Goal: Task Accomplishment & Management: Complete application form

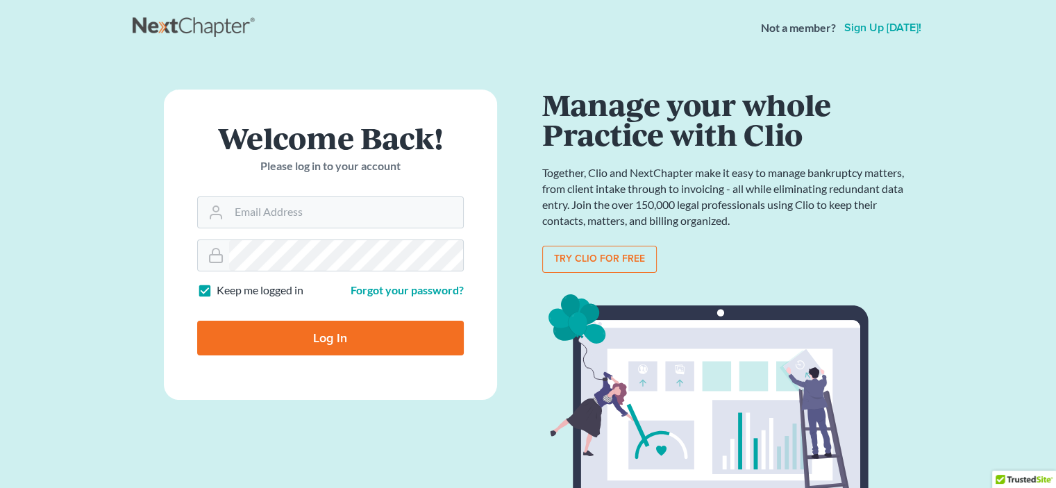
type input "[EMAIL_ADDRESS][DOMAIN_NAME]"
click at [379, 342] on input "Log In" at bounding box center [330, 338] width 267 height 35
type input "Thinking..."
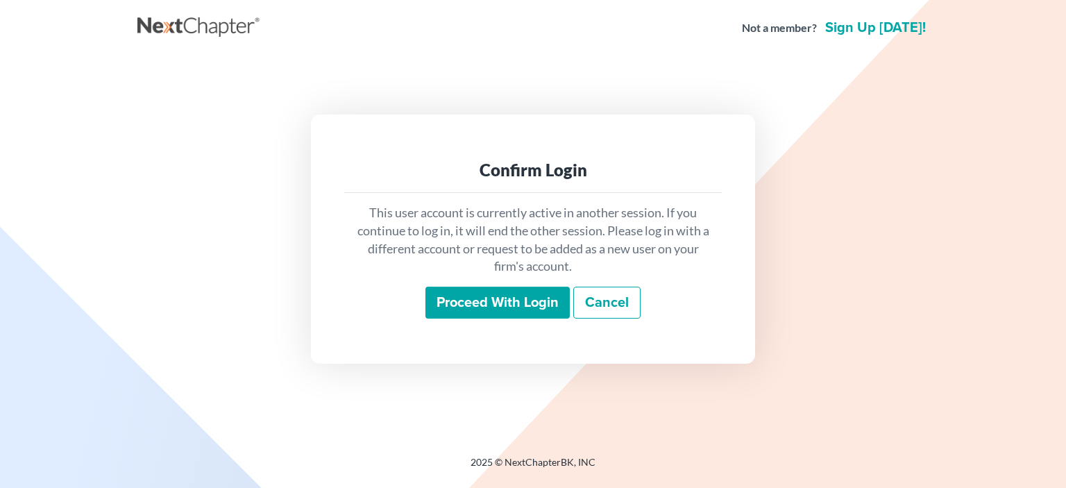
click at [514, 311] on input "Proceed with login" at bounding box center [498, 303] width 144 height 32
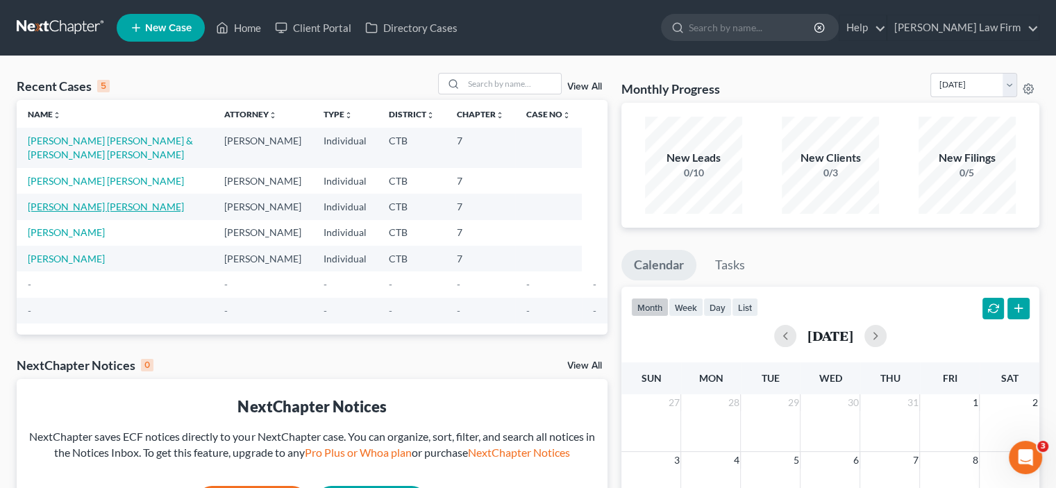
click at [72, 212] on link "[PERSON_NAME] [PERSON_NAME]" at bounding box center [106, 207] width 156 height 12
select select "10"
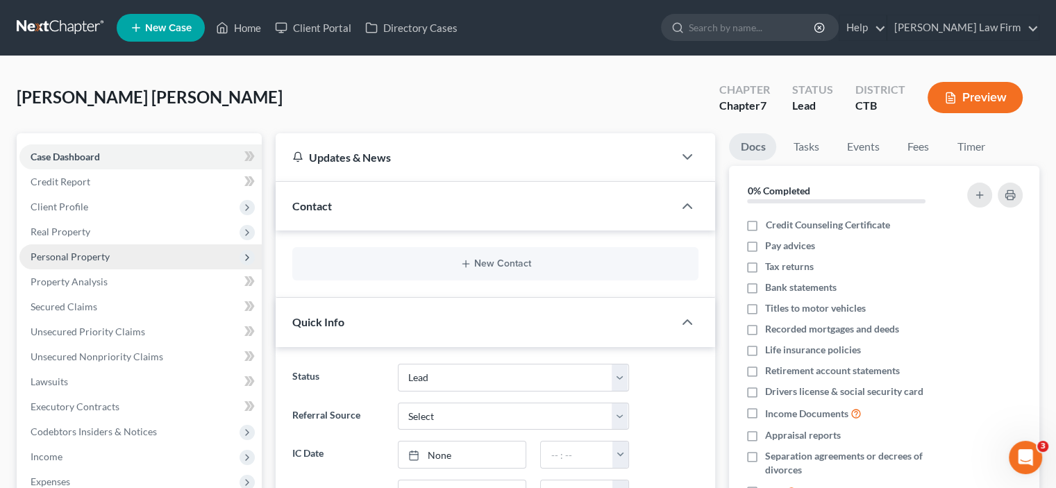
click at [76, 258] on span "Personal Property" at bounding box center [70, 257] width 79 height 12
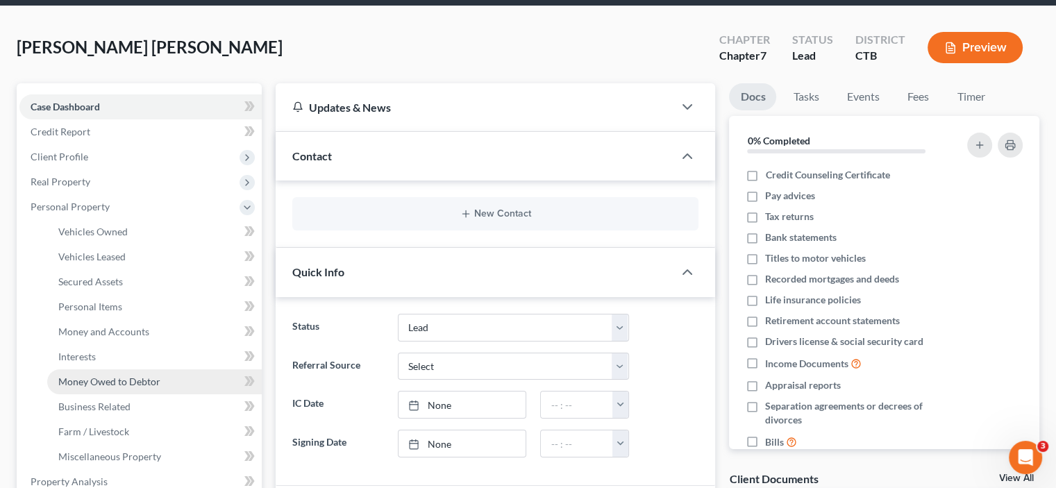
scroll to position [69, 0]
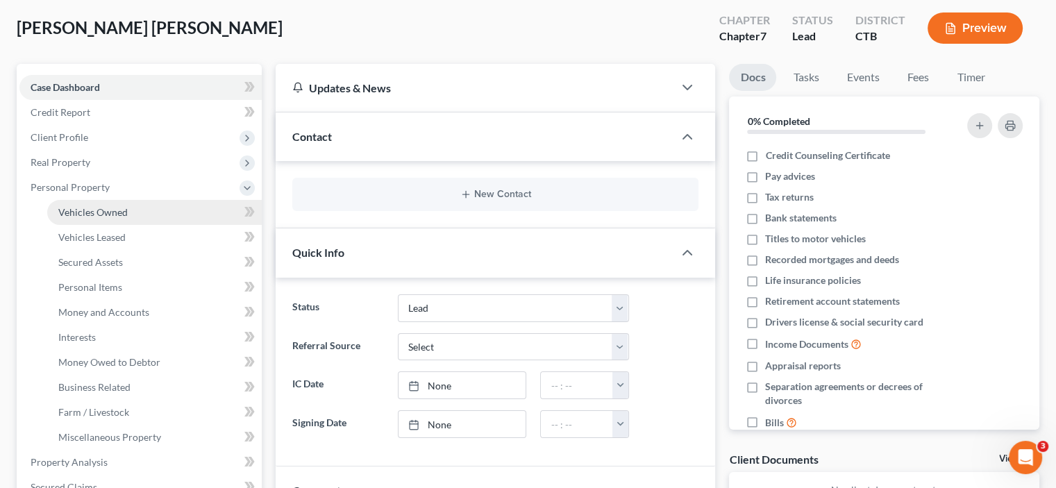
click at [108, 213] on span "Vehicles Owned" at bounding box center [92, 212] width 69 height 12
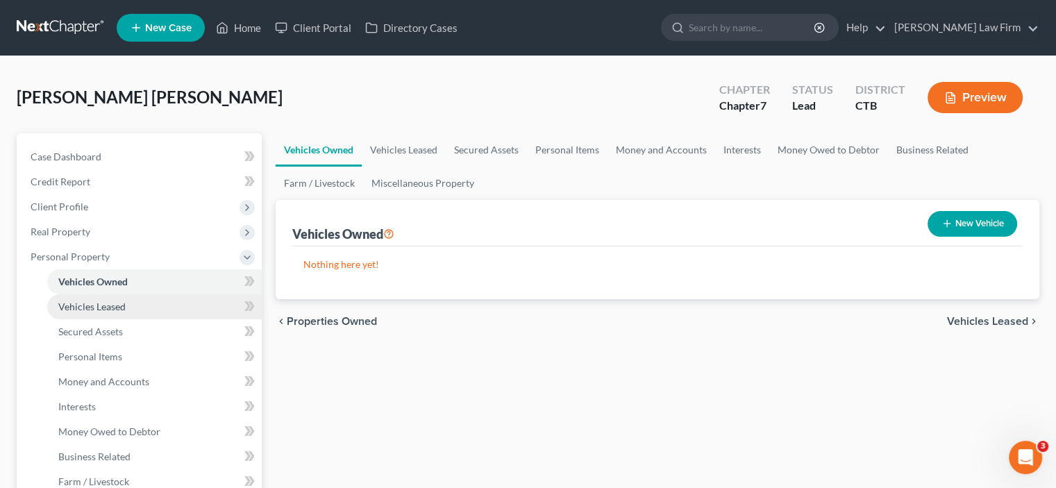
click at [111, 308] on span "Vehicles Leased" at bounding box center [91, 307] width 67 height 12
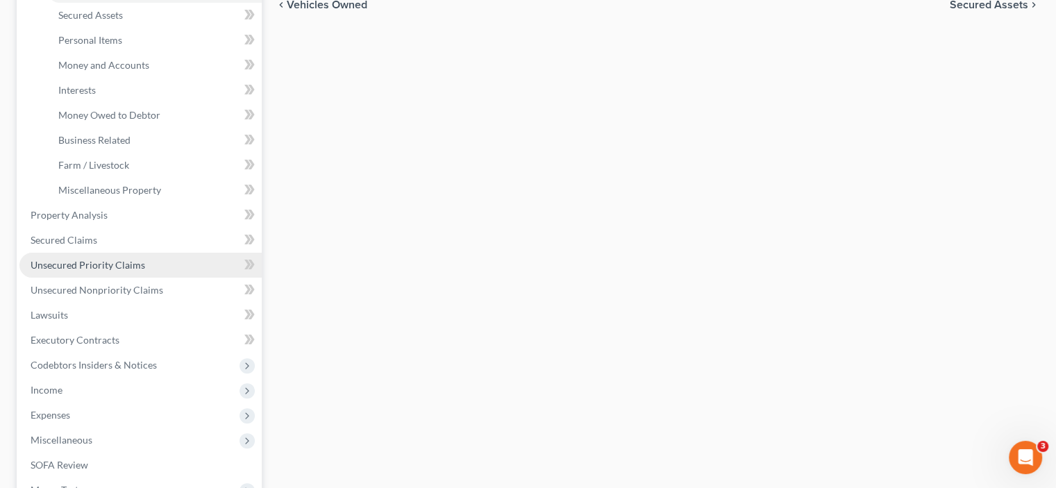
scroll to position [347, 0]
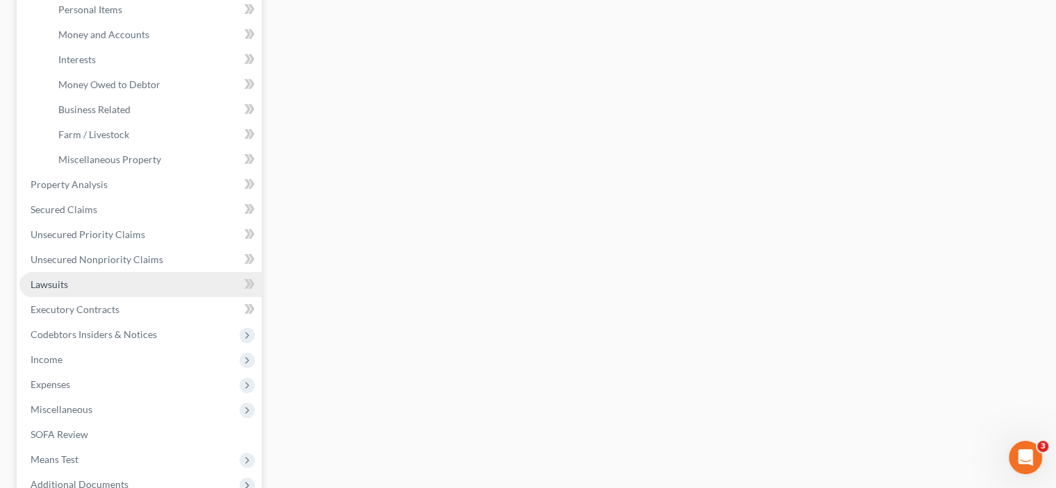
click at [46, 287] on span "Lawsuits" at bounding box center [49, 284] width 37 height 12
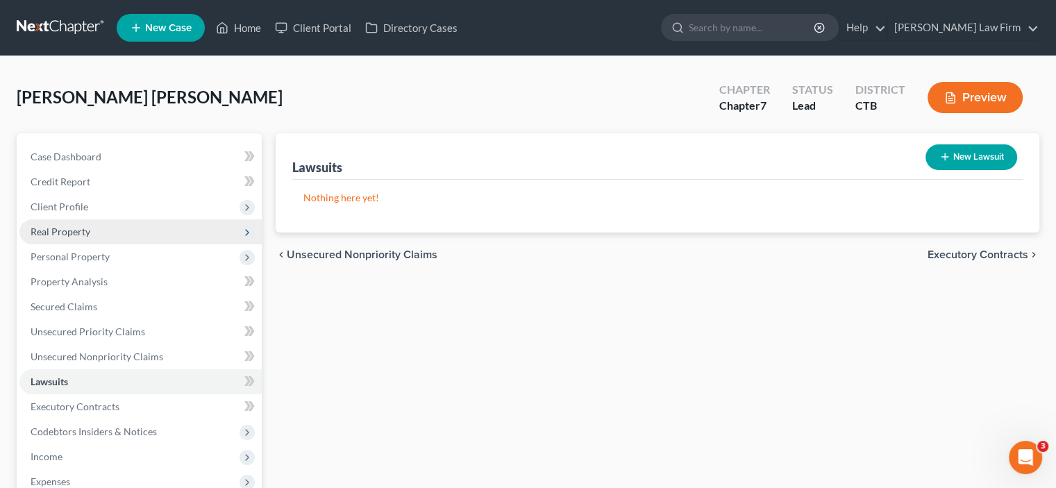
click at [44, 235] on span "Real Property" at bounding box center [61, 232] width 60 height 12
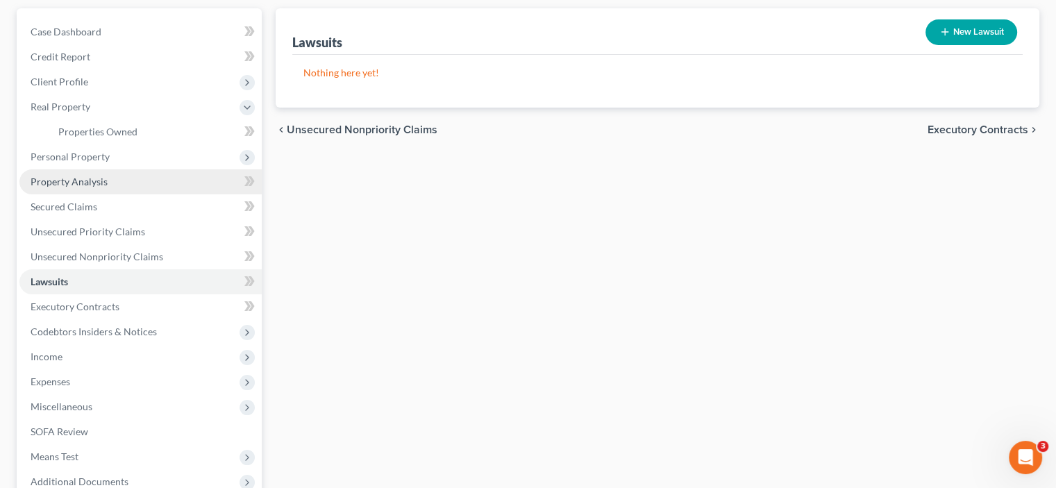
scroll to position [273, 0]
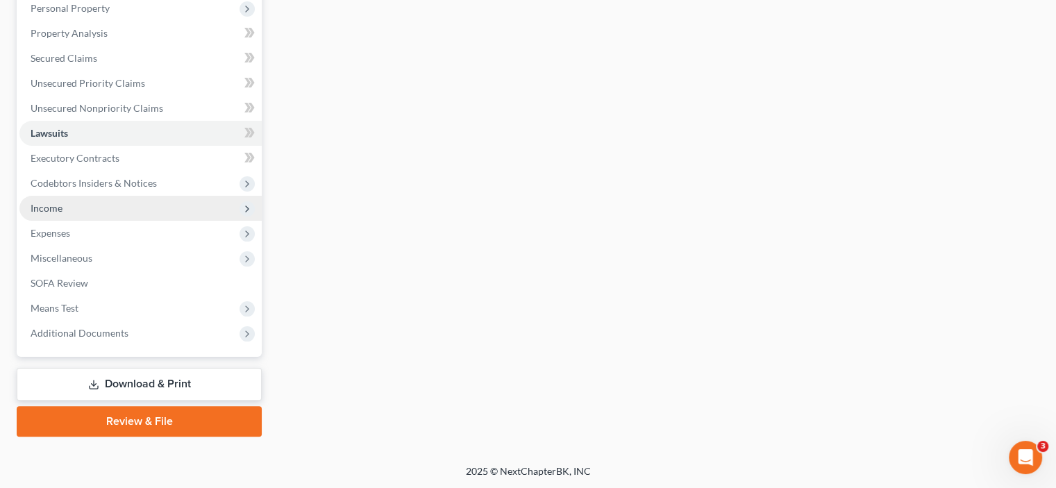
click at [53, 208] on span "Income" at bounding box center [47, 208] width 32 height 12
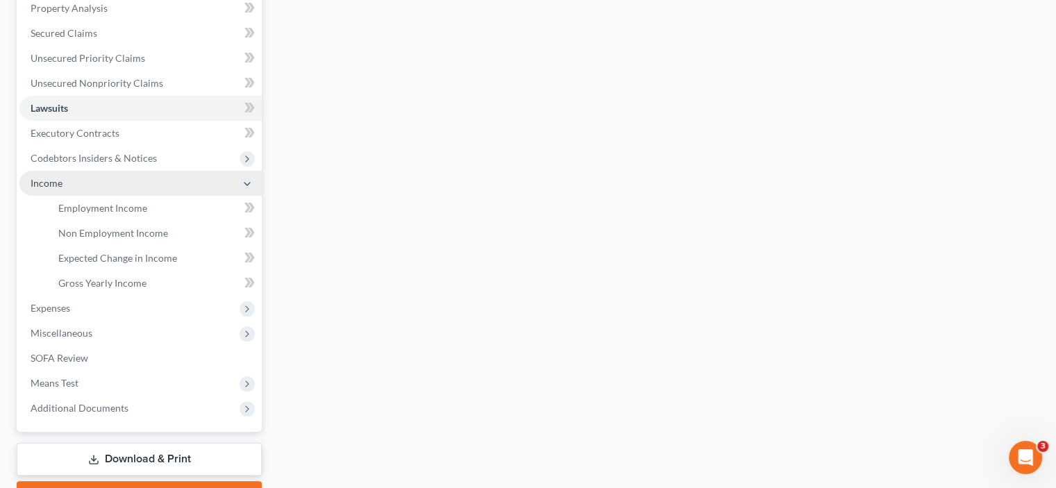
scroll to position [249, 0]
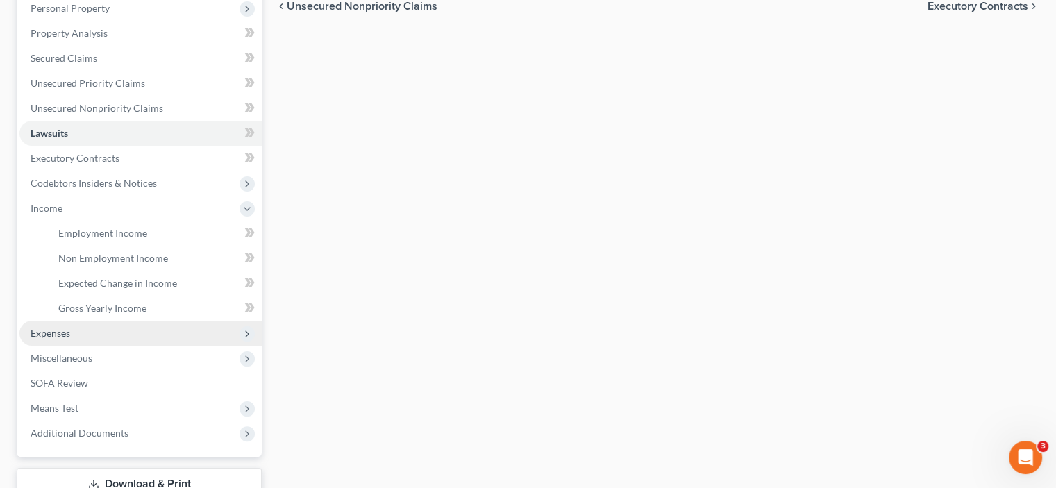
click at [49, 330] on span "Expenses" at bounding box center [51, 333] width 40 height 12
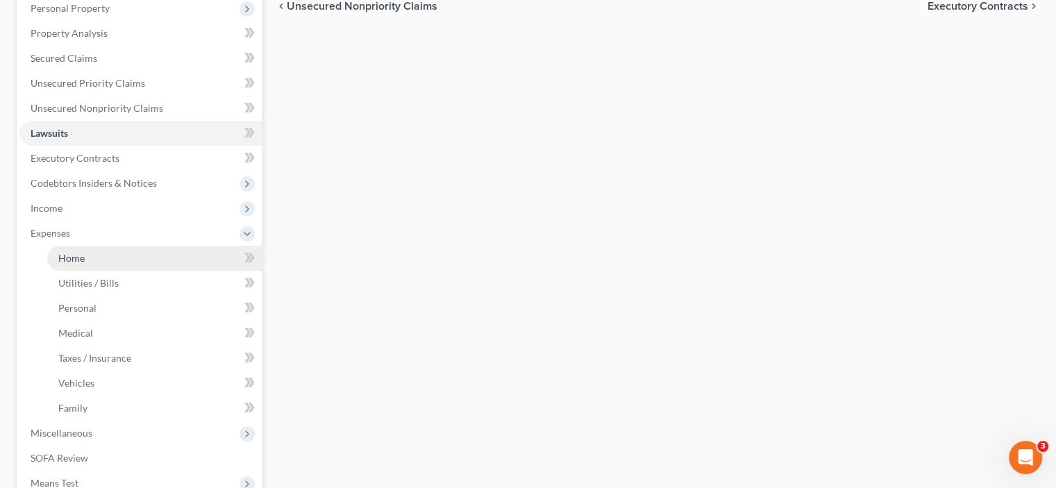
click at [79, 258] on span "Home" at bounding box center [71, 258] width 26 height 12
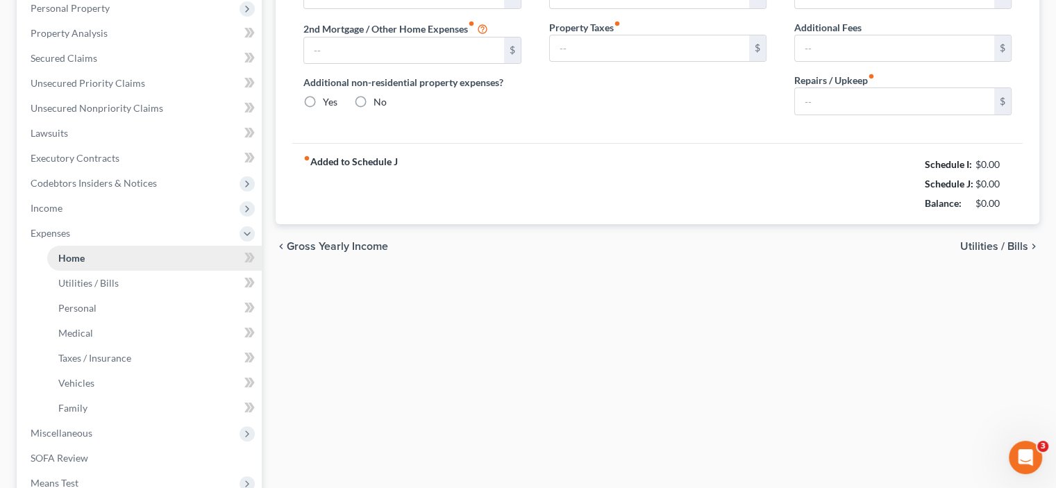
scroll to position [117, 0]
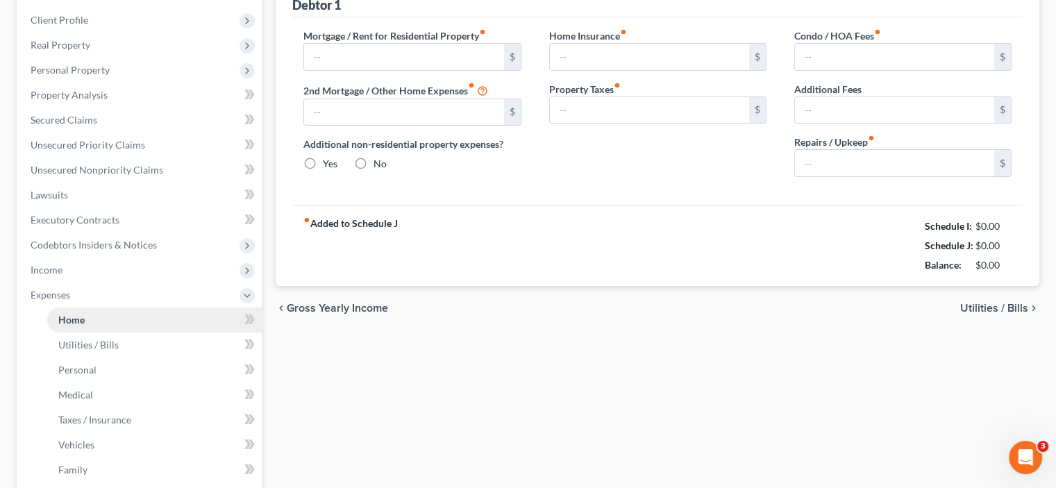
type input "1,000.00"
type input "0.00"
radio input "true"
type input "0.00"
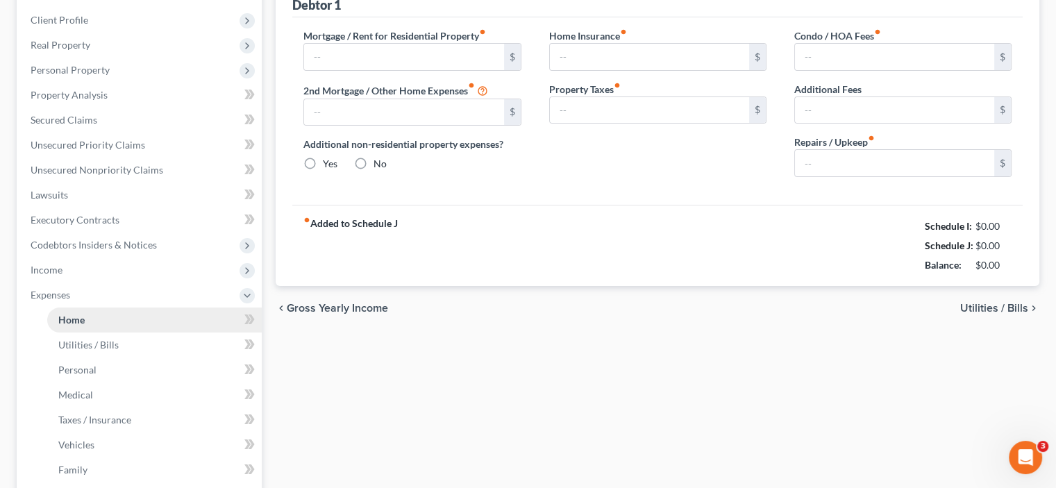
type input "0.00"
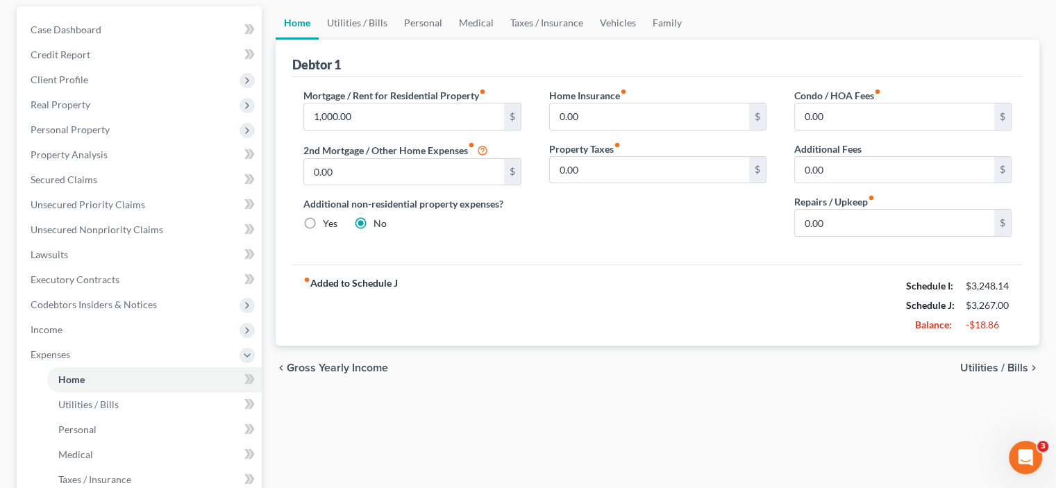
scroll to position [208, 0]
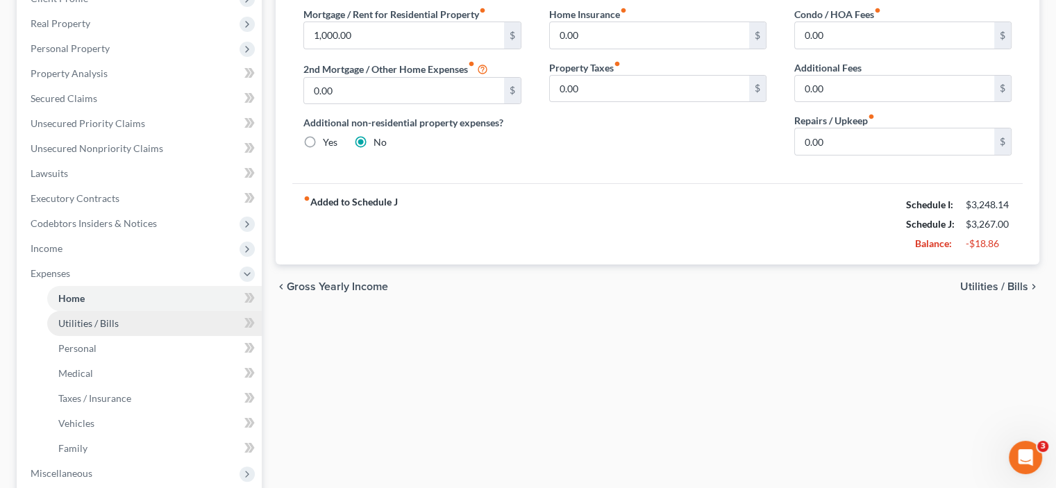
click at [103, 320] on span "Utilities / Bills" at bounding box center [88, 323] width 60 height 12
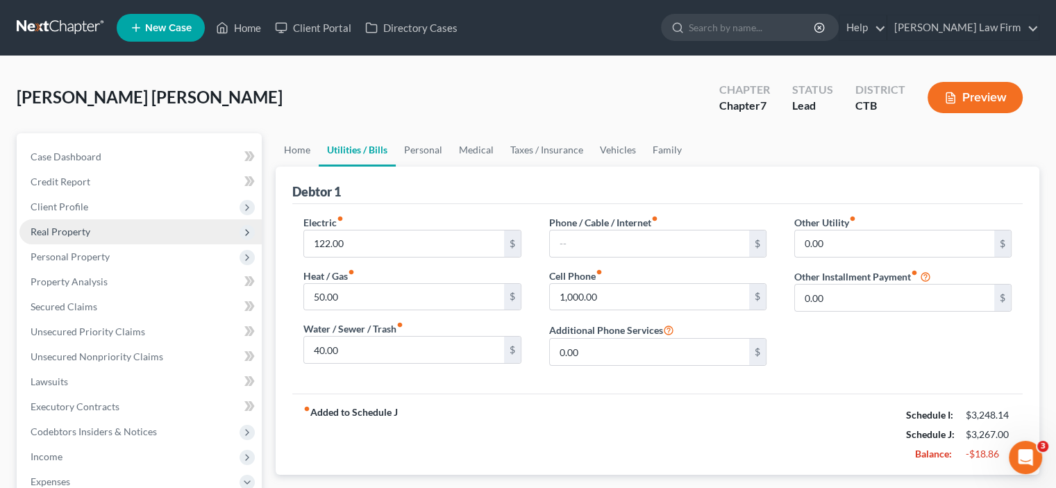
click at [78, 235] on span "Real Property" at bounding box center [61, 232] width 60 height 12
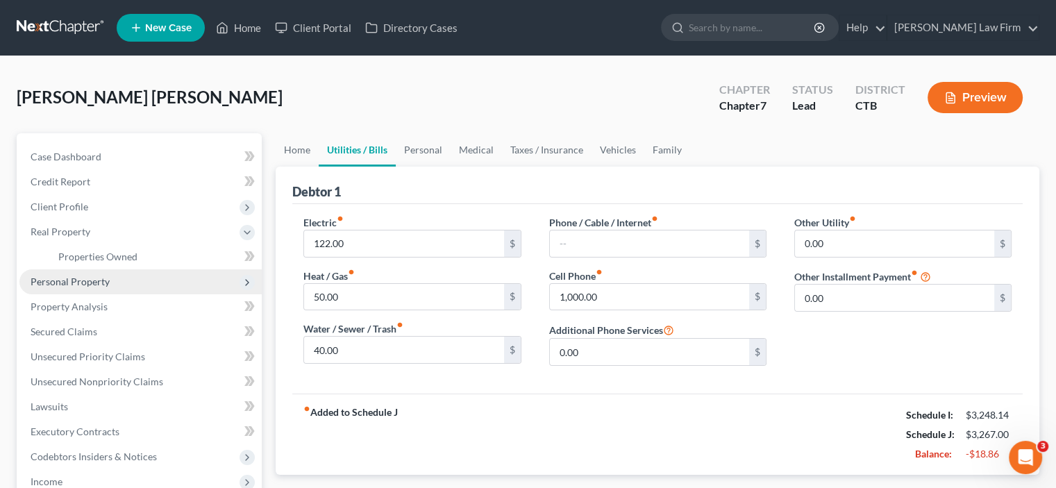
click at [91, 280] on span "Personal Property" at bounding box center [70, 282] width 79 height 12
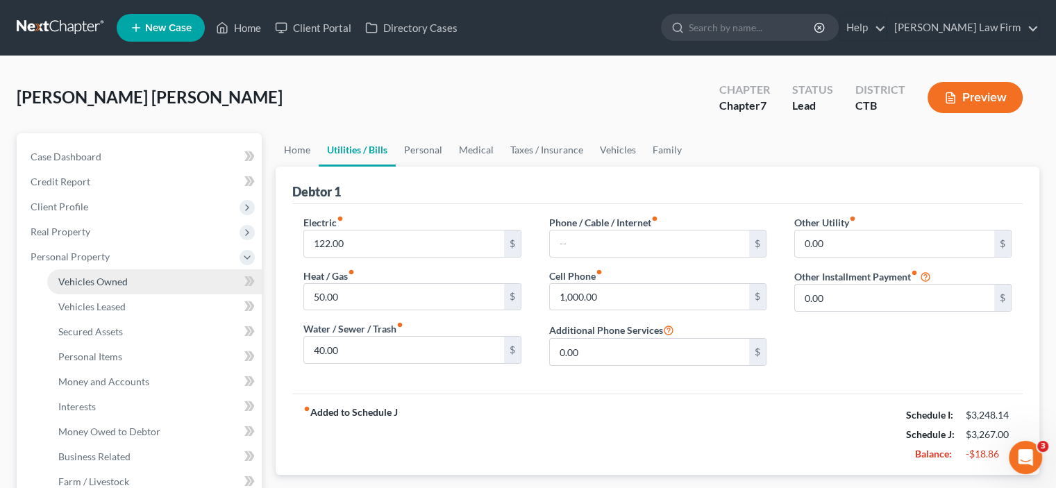
click at [94, 280] on span "Vehicles Owned" at bounding box center [92, 282] width 69 height 12
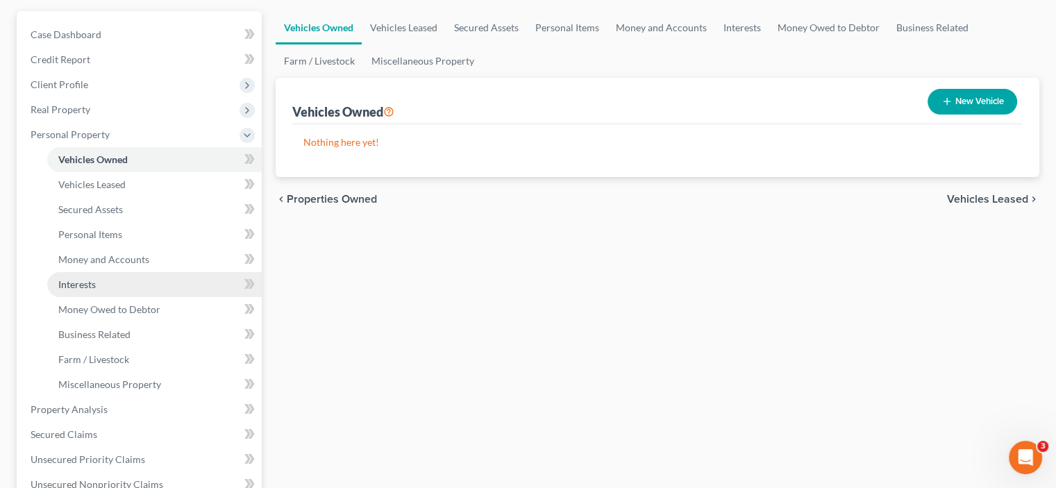
scroll to position [208, 0]
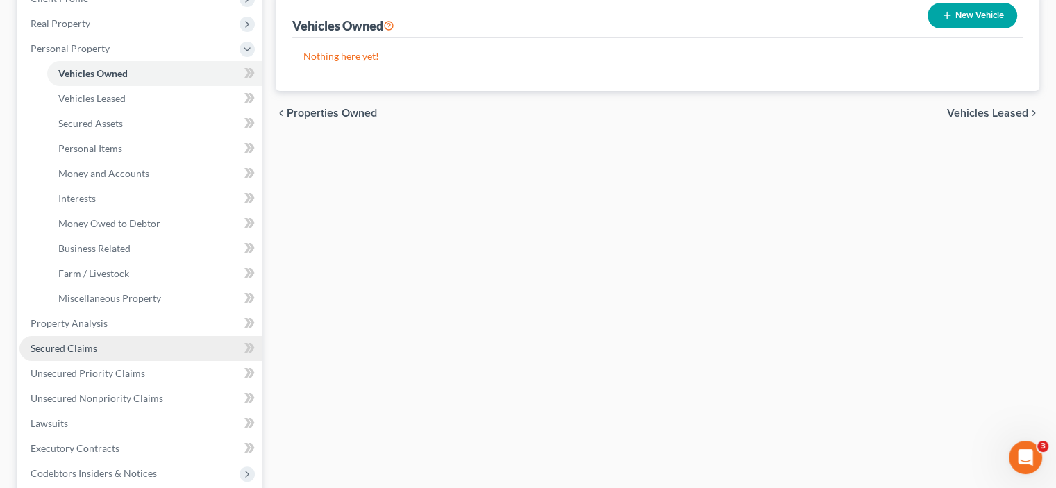
click at [101, 344] on link "Secured Claims" at bounding box center [140, 348] width 242 height 25
